Goal: Check status: Check status

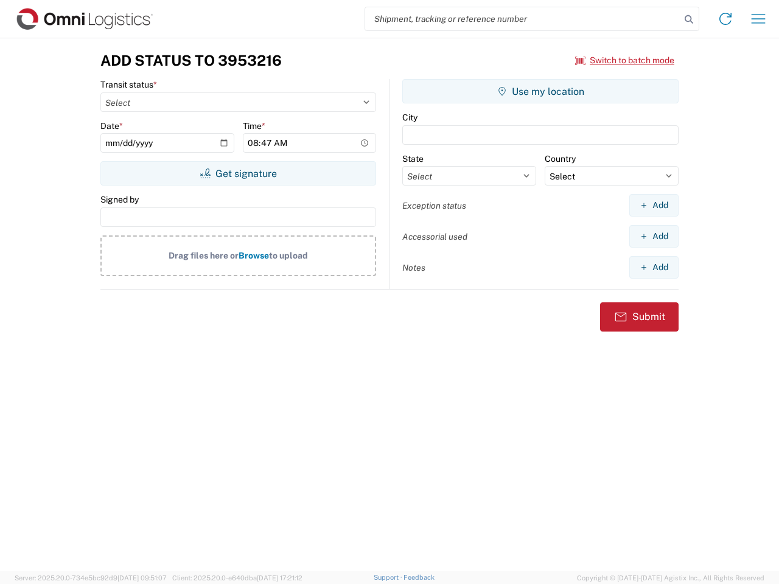
click at [523, 19] on input "search" at bounding box center [522, 18] width 315 height 23
click at [689, 19] on icon at bounding box center [689, 19] width 17 height 17
click at [726, 19] on icon at bounding box center [725, 18] width 19 height 19
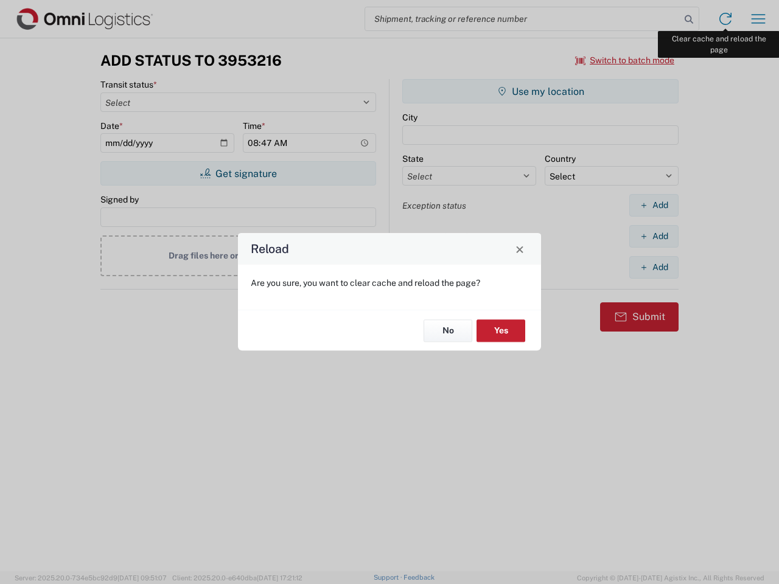
click at [758, 19] on div "Reload Are you sure, you want to clear cache and reload the page? No Yes" at bounding box center [389, 292] width 779 height 584
click at [625, 60] on div "Reload Are you sure, you want to clear cache and reload the page? No Yes" at bounding box center [389, 292] width 779 height 584
click at [238, 173] on div "Reload Are you sure, you want to clear cache and reload the page? No Yes" at bounding box center [389, 292] width 779 height 584
click at [541, 91] on div "Reload Are you sure, you want to clear cache and reload the page? No Yes" at bounding box center [389, 292] width 779 height 584
click at [654, 205] on div "Reload Are you sure, you want to clear cache and reload the page? No Yes" at bounding box center [389, 292] width 779 height 584
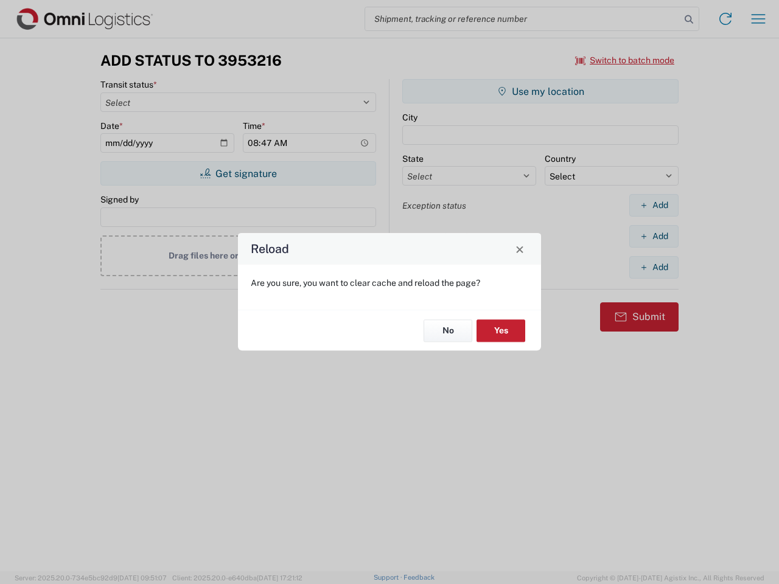
click at [654, 236] on div "Reload Are you sure, you want to clear cache and reload the page? No Yes" at bounding box center [389, 292] width 779 height 584
click at [654, 267] on div "Reload Are you sure, you want to clear cache and reload the page? No Yes" at bounding box center [389, 292] width 779 height 584
